Goal: Information Seeking & Learning: Learn about a topic

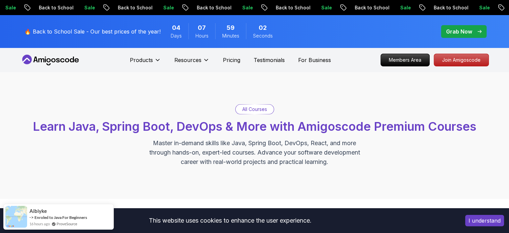
click at [479, 222] on button "I understand" at bounding box center [484, 220] width 39 height 11
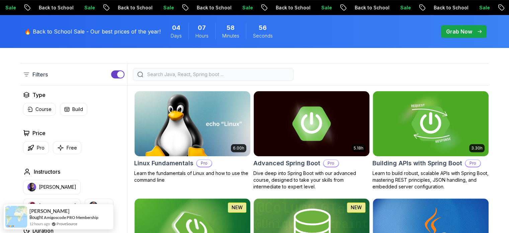
scroll to position [201, 0]
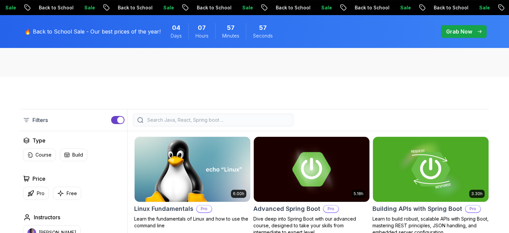
scroll to position [189, 0]
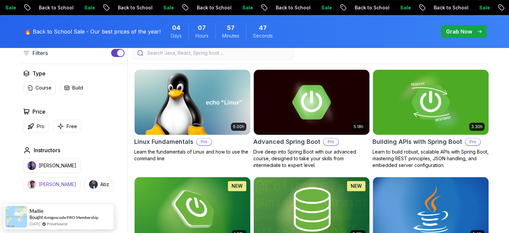
click at [81, 177] on button "[PERSON_NAME]" at bounding box center [52, 184] width 58 height 15
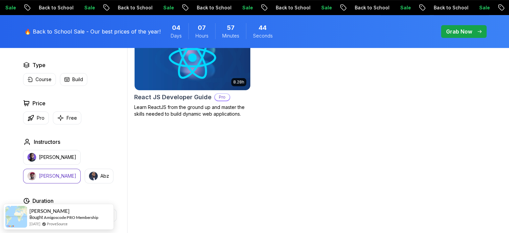
scroll to position [222, 0]
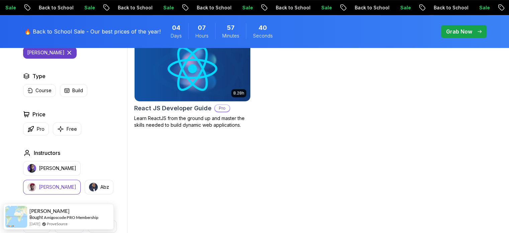
click at [213, 70] on img at bounding box center [192, 68] width 121 height 68
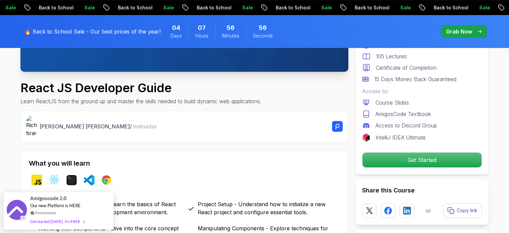
scroll to position [234, 0]
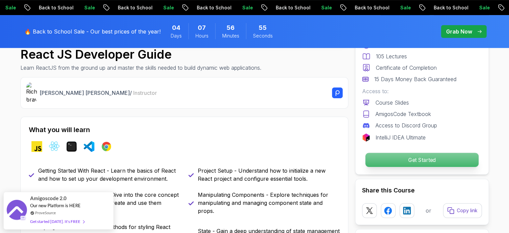
click at [437, 154] on p "Get Started" at bounding box center [421, 160] width 113 height 14
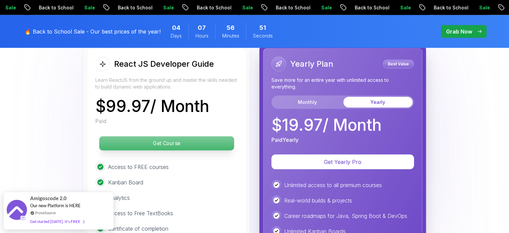
scroll to position [1642, 0]
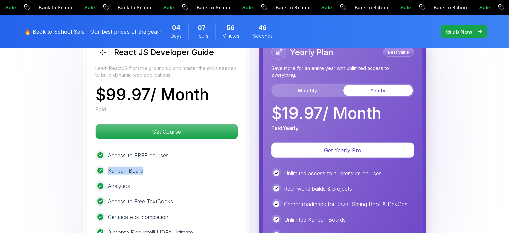
drag, startPoint x: 145, startPoint y: 168, endPoint x: 96, endPoint y: 171, distance: 48.6
click at [96, 171] on div "Kanban Board" at bounding box center [166, 170] width 143 height 10
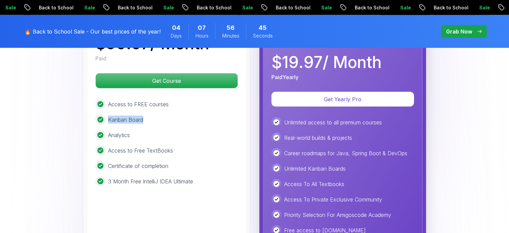
scroll to position [1709, 0]
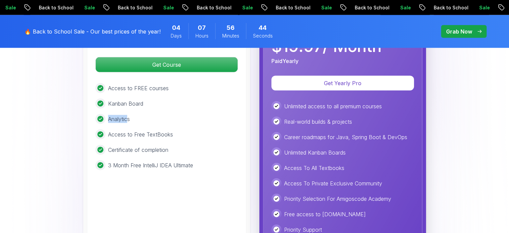
drag, startPoint x: 119, startPoint y: 112, endPoint x: 91, endPoint y: 121, distance: 30.1
click at [91, 119] on div "React JS Developer Guide Learn ReactJS from the ground up and master the skills…" at bounding box center [166, 114] width 159 height 288
drag, startPoint x: 110, startPoint y: 133, endPoint x: 176, endPoint y: 137, distance: 65.7
click at [176, 136] on div "Access to FREE courses Kanban Board Analytics Access to Free TextBooks Certific…" at bounding box center [166, 126] width 143 height 87
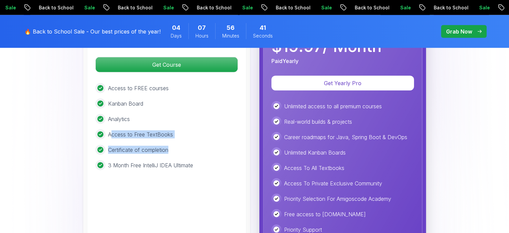
drag, startPoint x: 181, startPoint y: 151, endPoint x: 169, endPoint y: 154, distance: 12.7
click at [181, 151] on div "Certificate of completion" at bounding box center [166, 150] width 143 height 10
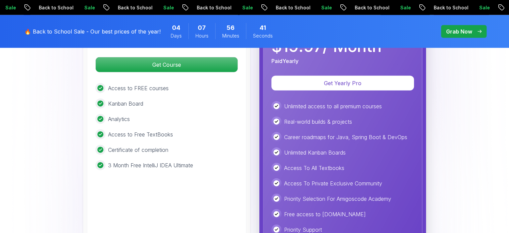
click at [140, 180] on div "React JS Developer Guide Learn ReactJS from the ground up and master the skills…" at bounding box center [166, 114] width 159 height 288
drag, startPoint x: 138, startPoint y: 164, endPoint x: 212, endPoint y: 167, distance: 74.3
click at [212, 167] on div "React JS Developer Guide Learn ReactJS from the ground up and master the skills…" at bounding box center [166, 114] width 159 height 288
click at [234, 166] on div "3 Month Free IntelliJ IDEA Ultimate" at bounding box center [166, 165] width 143 height 10
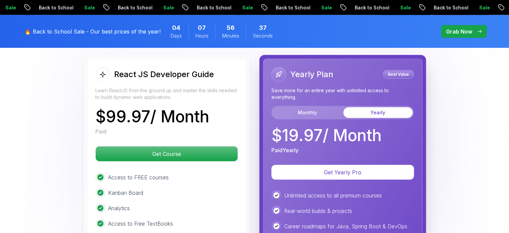
scroll to position [1609, 0]
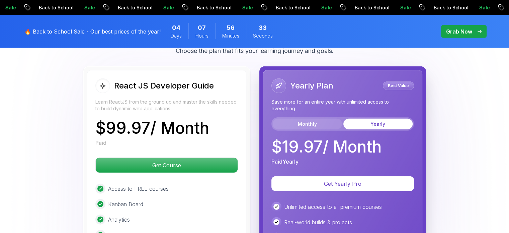
click at [307, 122] on button "Monthly" at bounding box center [307, 123] width 69 height 11
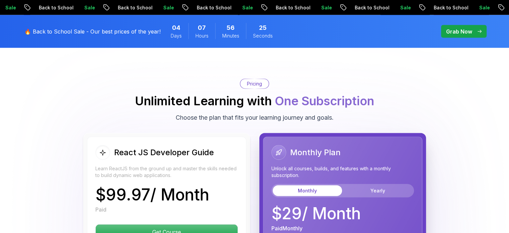
scroll to position [1542, 0]
